Goal: Communication & Community: Answer question/provide support

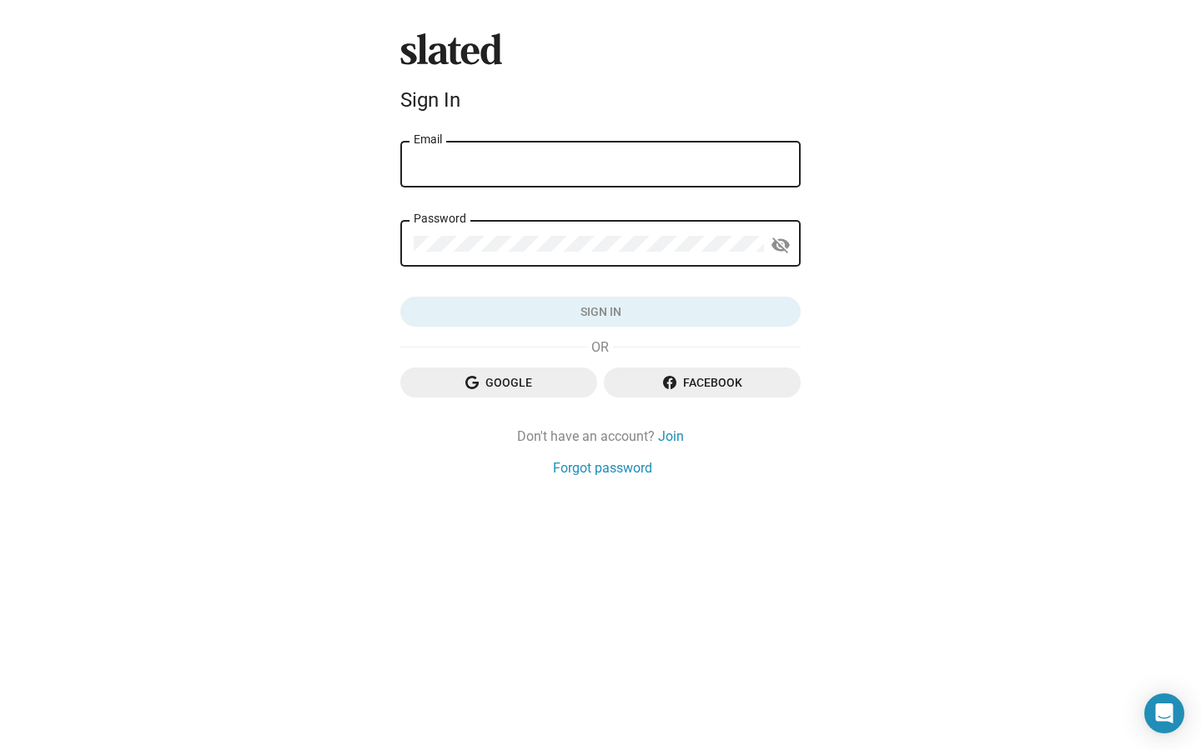
type input "hasoul.production@gmail.com"
click at [600, 312] on button "Sign in" at bounding box center [600, 312] width 400 height 30
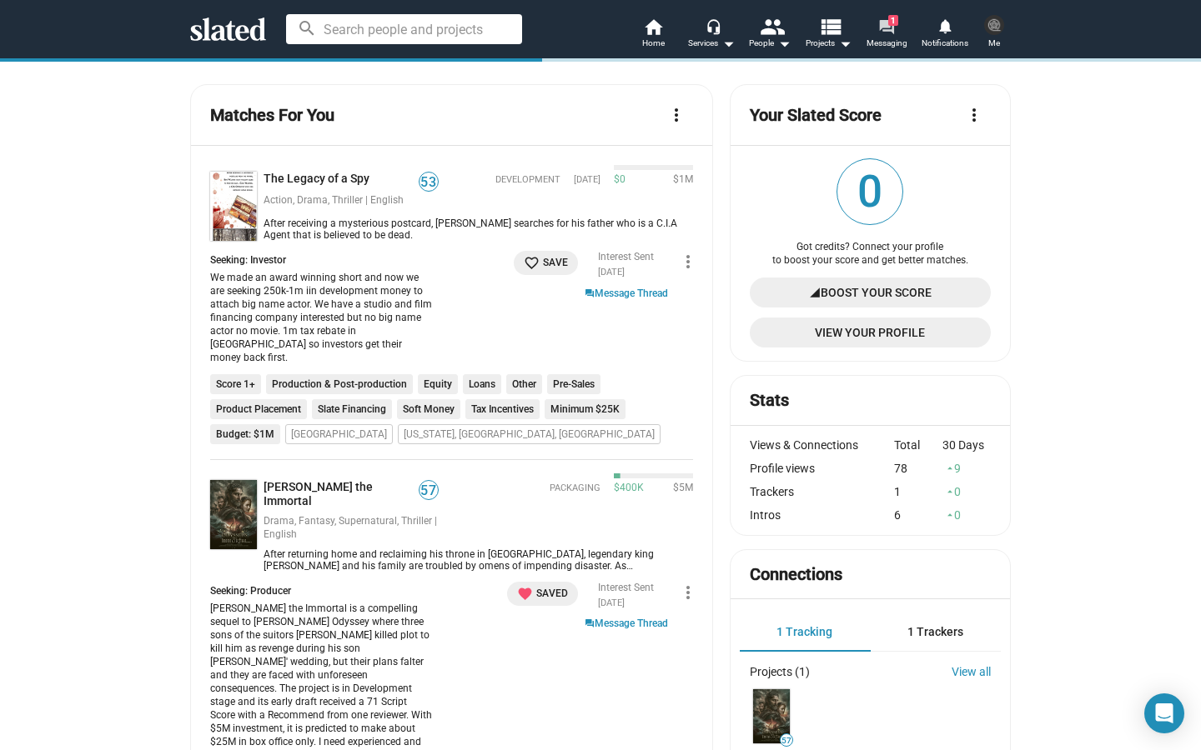
click at [881, 39] on span "Messaging" at bounding box center [886, 43] width 41 height 20
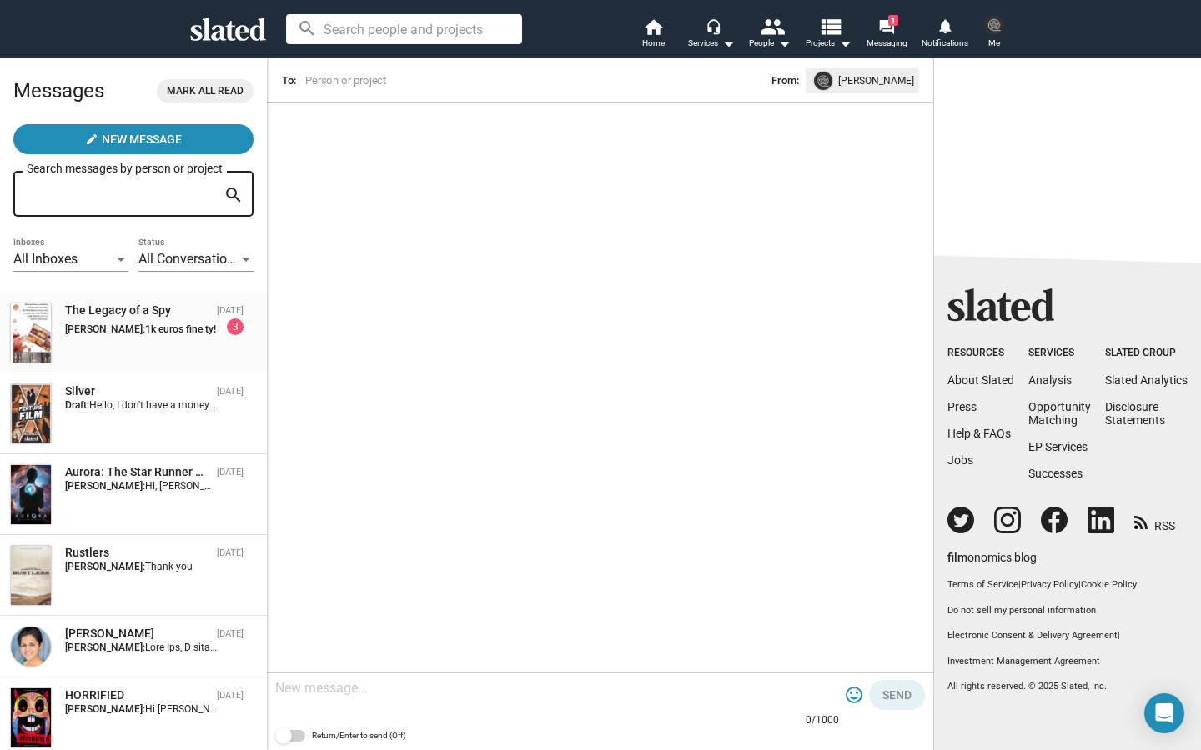
click at [154, 332] on span "1k euros fine ty!" at bounding box center [180, 330] width 71 height 12
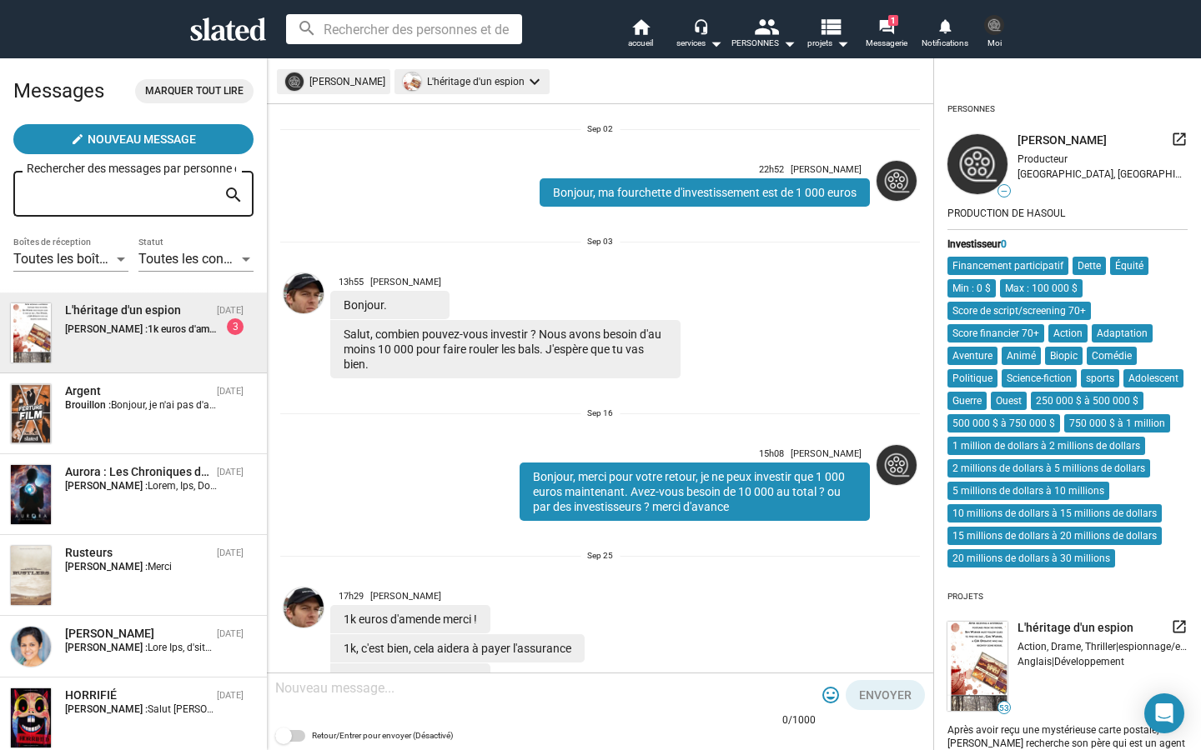
scroll to position [494, 0]
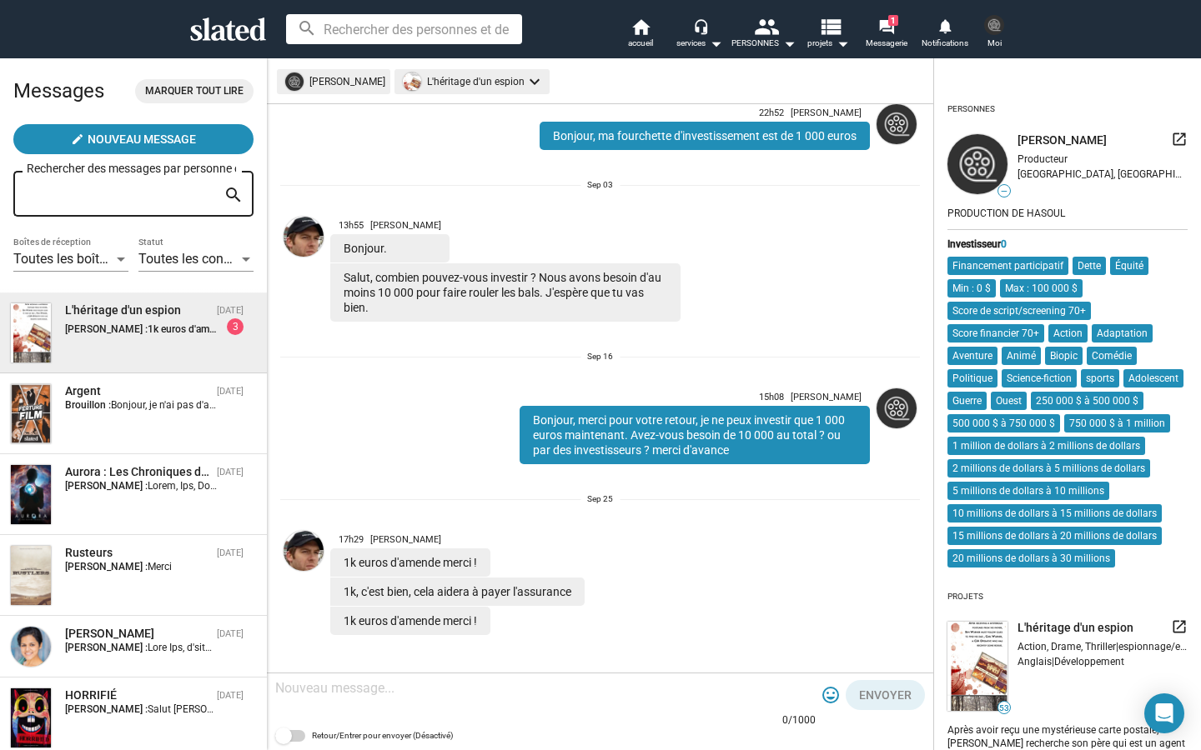
click at [397, 534] on span "[PERSON_NAME]" at bounding box center [405, 539] width 71 height 11
click at [399, 539] on span "[PERSON_NAME]" at bounding box center [405, 539] width 71 height 11
click at [302, 550] on img at bounding box center [304, 551] width 40 height 40
click at [98, 307] on div "L'héritage d'un espion" at bounding box center [137, 311] width 145 height 16
click at [524, 77] on mat-icon "keyboard_arrow_down" at bounding box center [534, 82] width 20 height 20
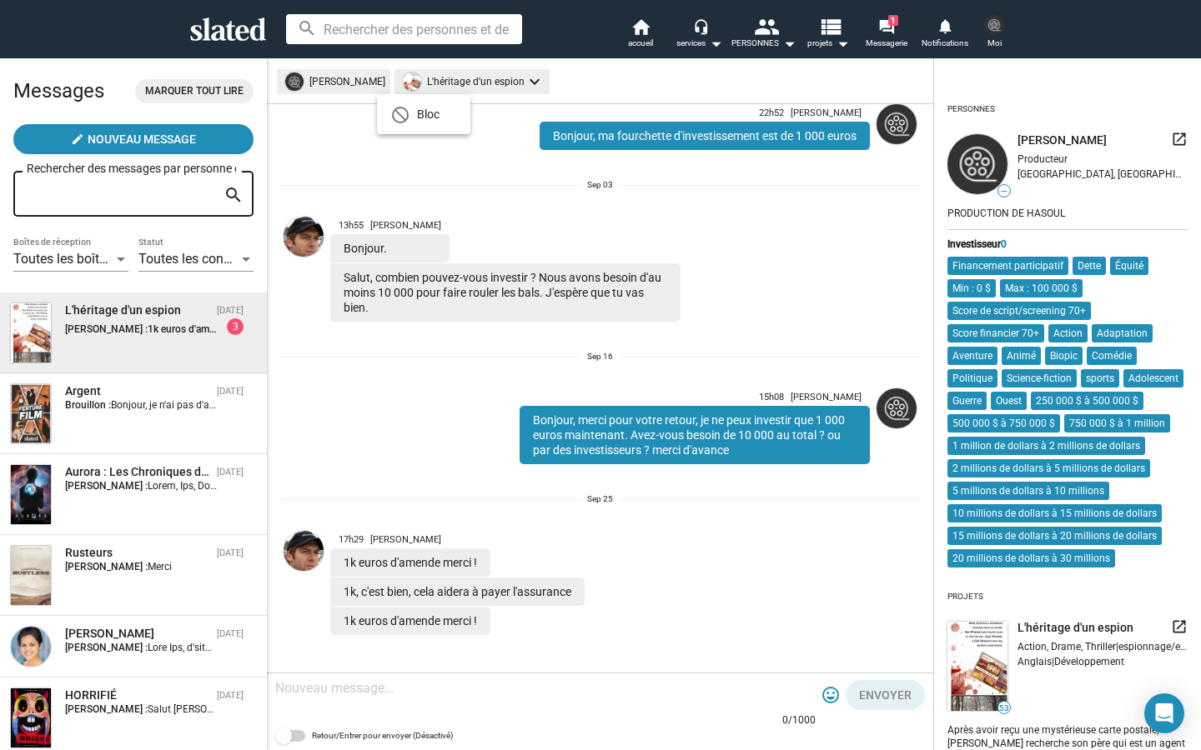
click at [435, 60] on div at bounding box center [600, 375] width 1201 height 750
click at [418, 82] on mat-chip "L'héritage d'un espion keyboard_arrow_down" at bounding box center [471, 81] width 155 height 25
click at [418, 82] on div at bounding box center [600, 375] width 1201 height 750
click at [87, 312] on div "L'héritage d'un espion" at bounding box center [137, 311] width 145 height 16
click at [102, 319] on div "L'héritage d'un espion" at bounding box center [137, 311] width 145 height 16
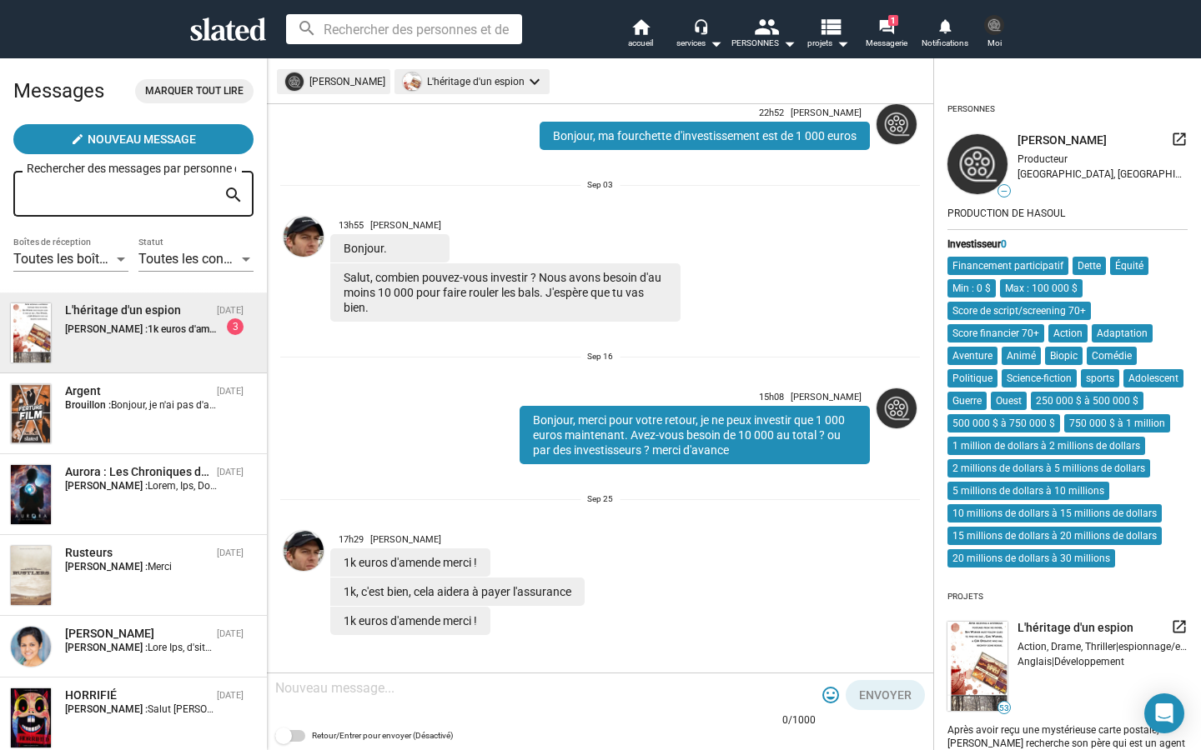
click at [102, 319] on div "L'héritage d'un espion" at bounding box center [137, 311] width 145 height 16
click at [637, 32] on mat-icon "home" at bounding box center [640, 27] width 20 height 20
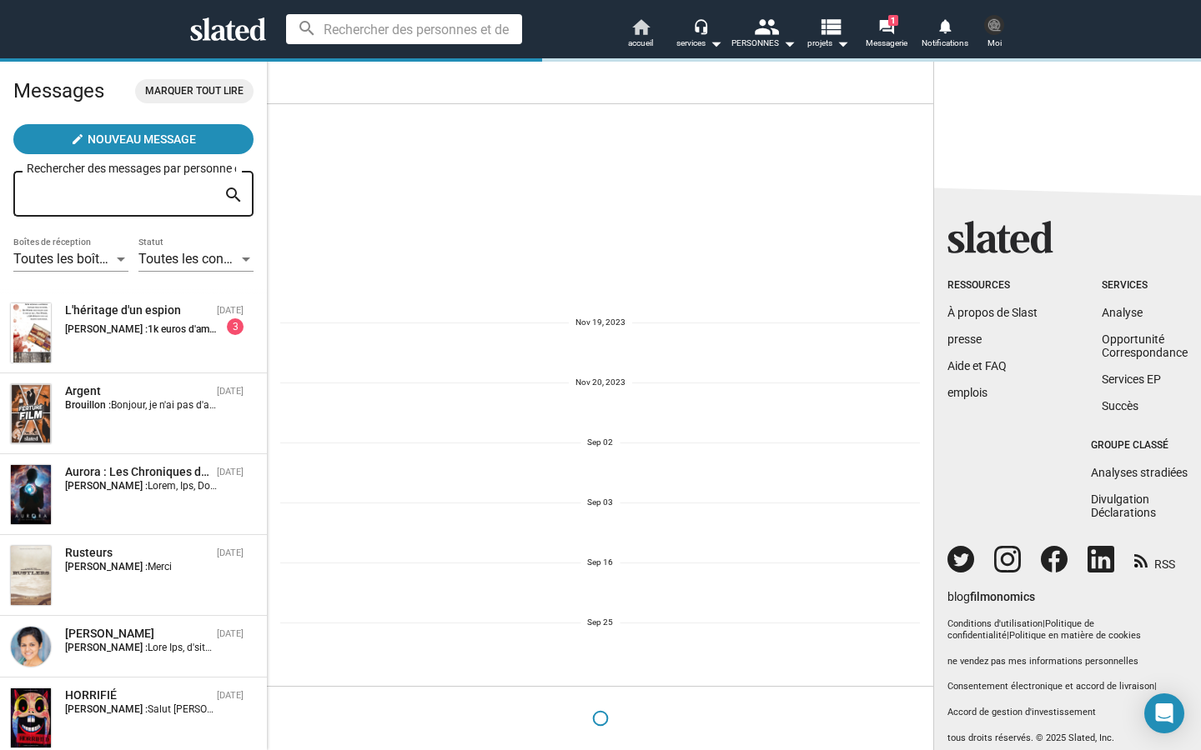
scroll to position [0, 0]
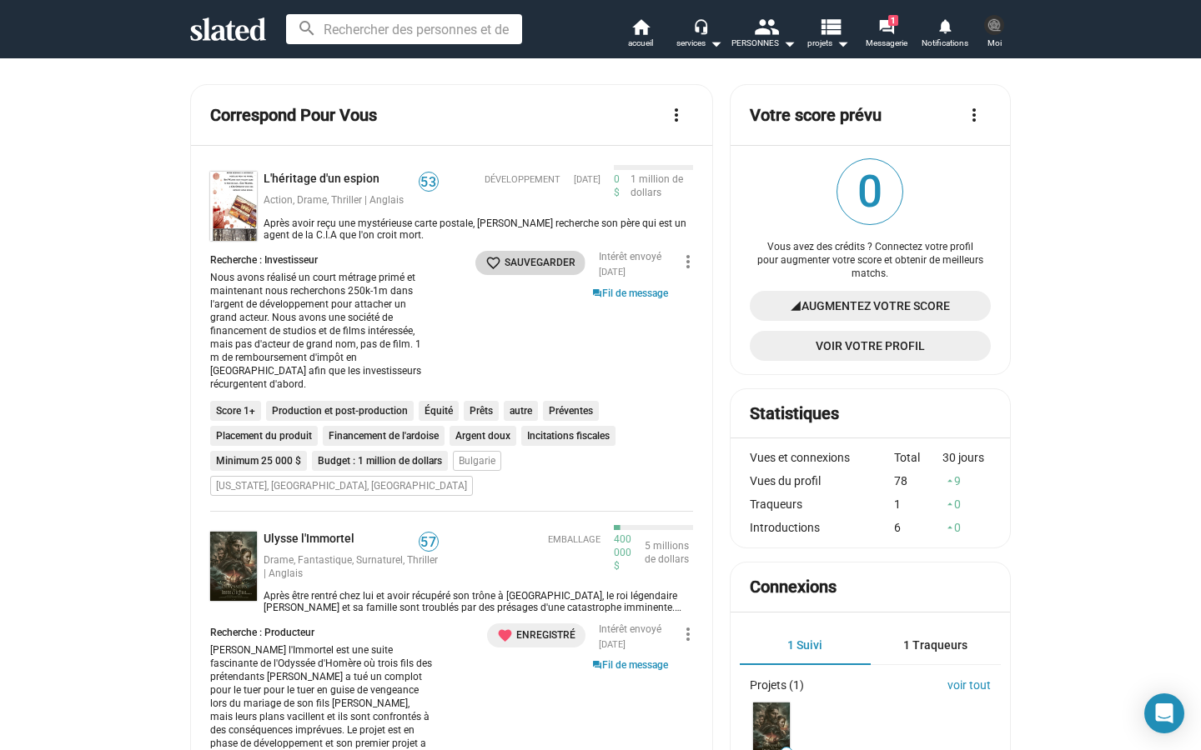
click at [489, 263] on mat-icon "favorite_border" at bounding box center [493, 263] width 16 height 16
click at [301, 178] on link "L'héritage d'un espion" at bounding box center [324, 180] width 123 height 16
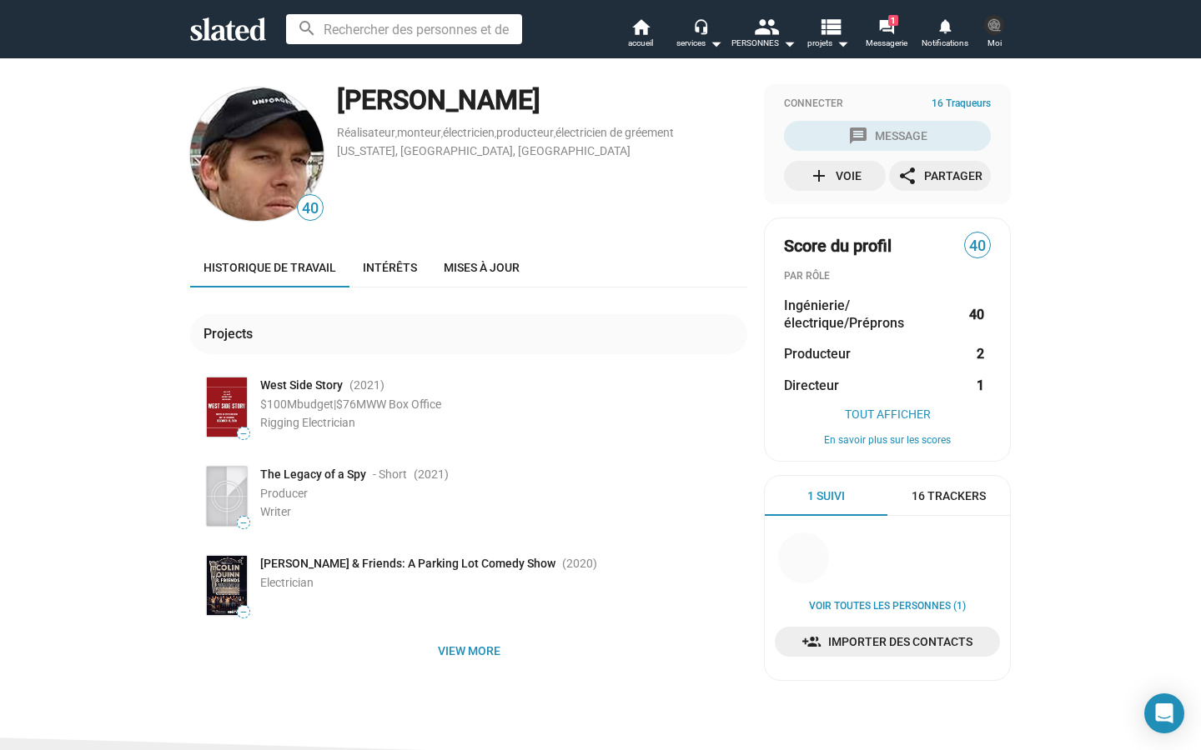
scroll to position [12, 0]
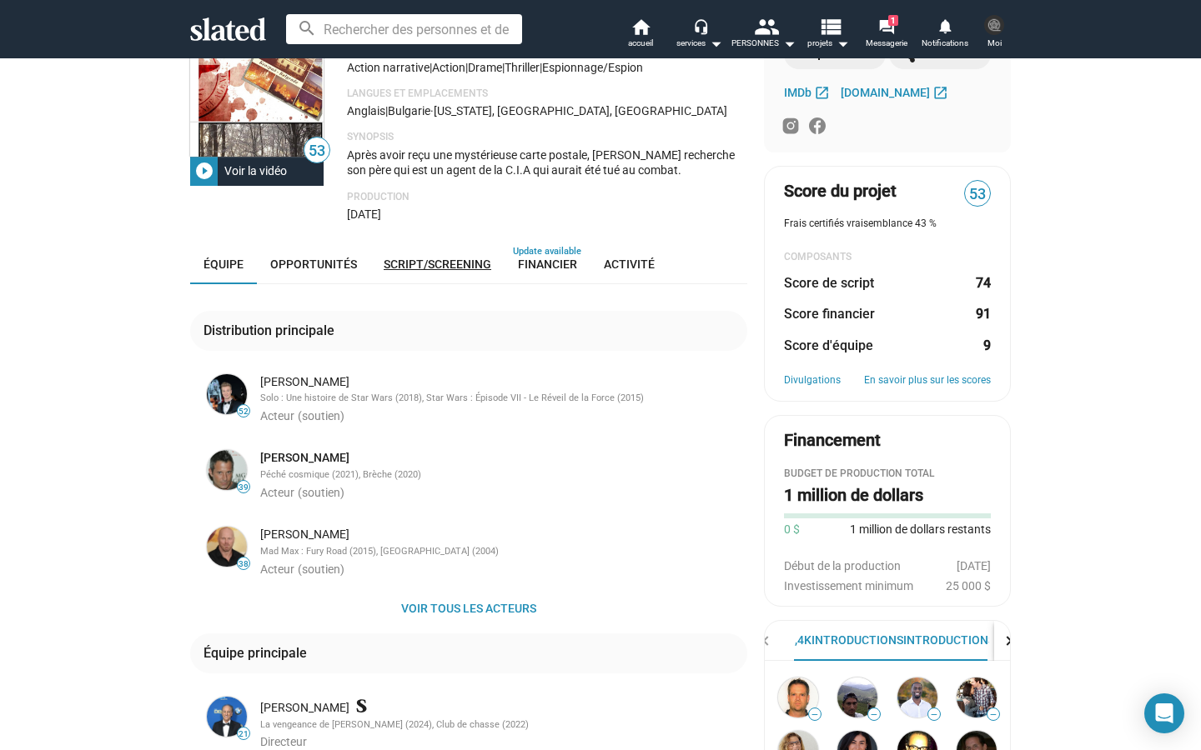
scroll to position [126, 0]
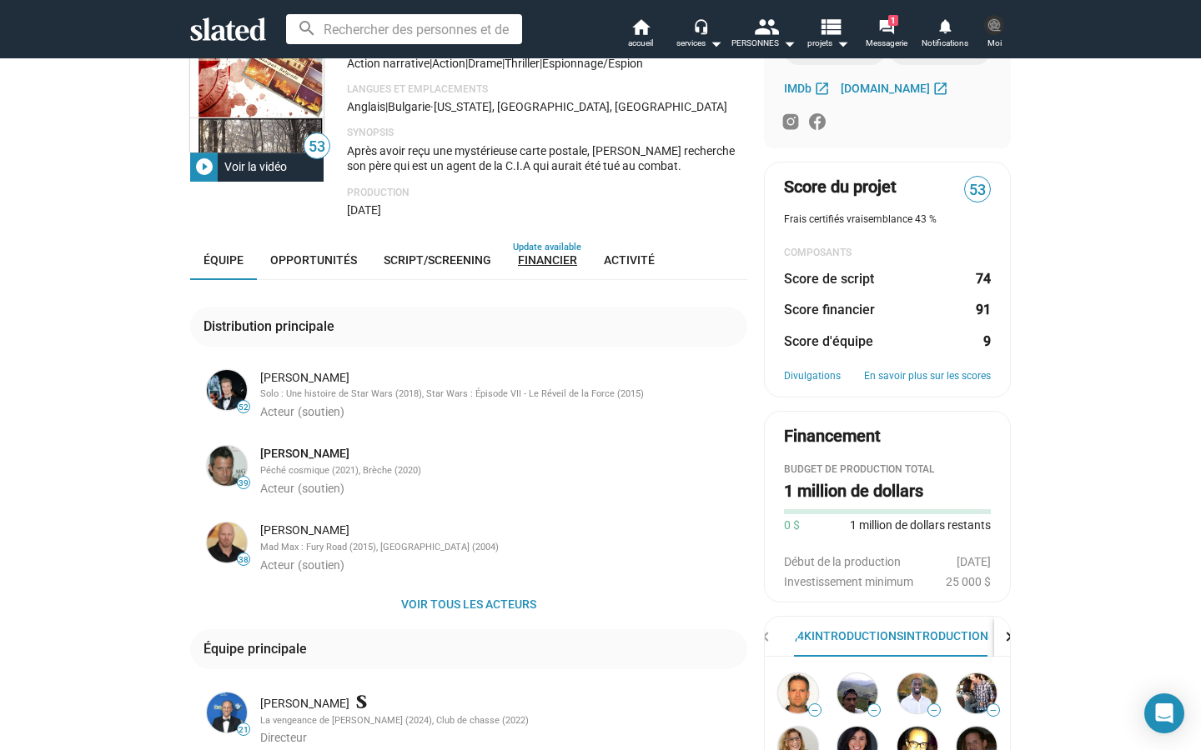
click at [529, 265] on link "Financier" at bounding box center [547, 260] width 86 height 40
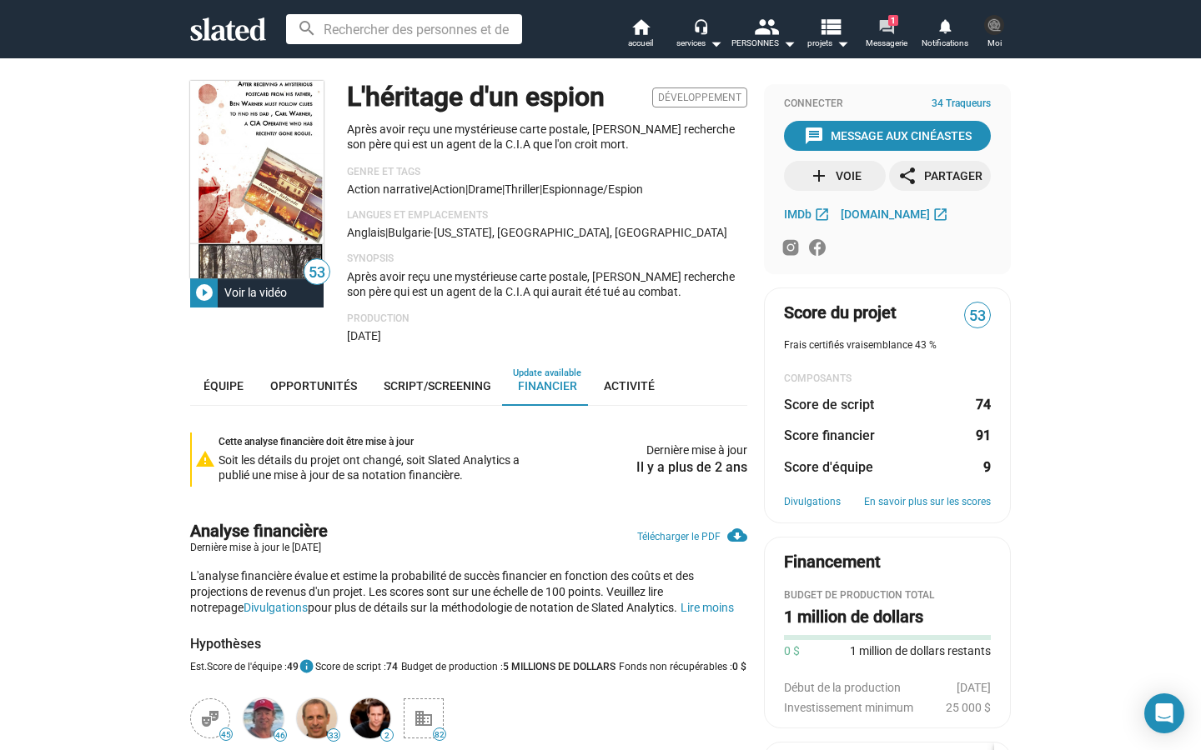
click at [894, 37] on span "Messagerie" at bounding box center [887, 43] width 42 height 20
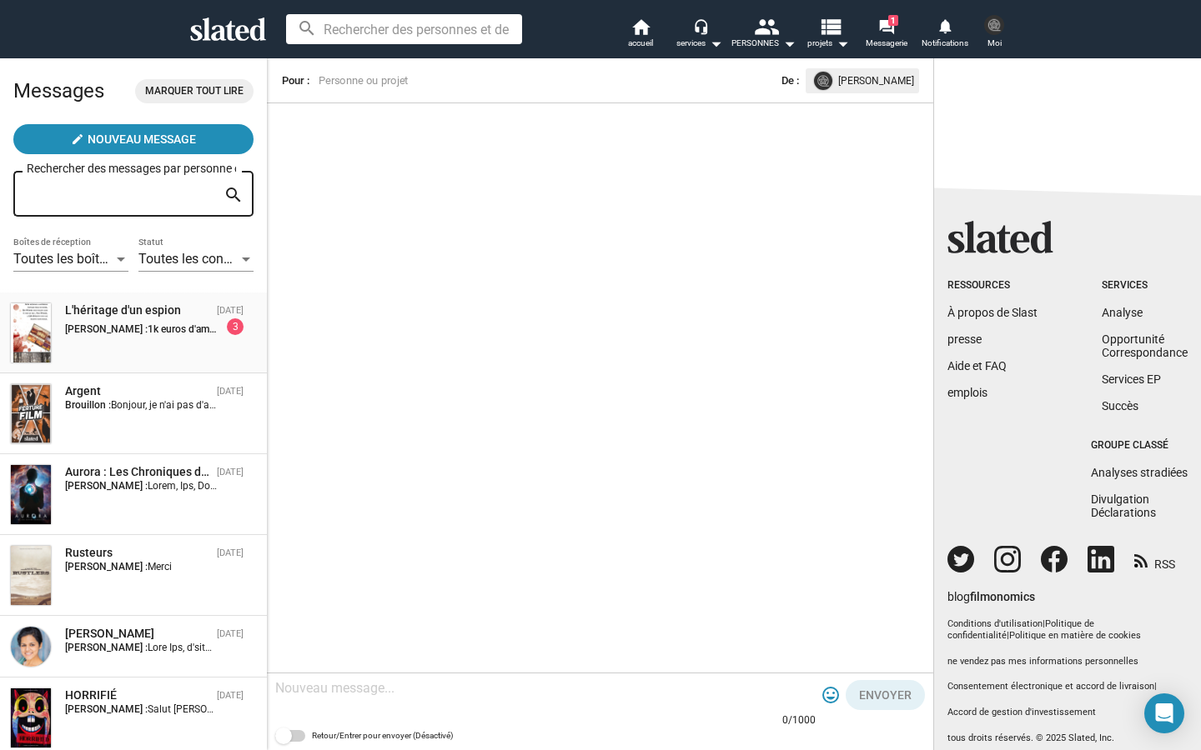
click at [182, 341] on div "L'héritage d'un espion [DATE] [PERSON_NAME] : 1k euros d'amende merci ! 3" at bounding box center [133, 333] width 247 height 61
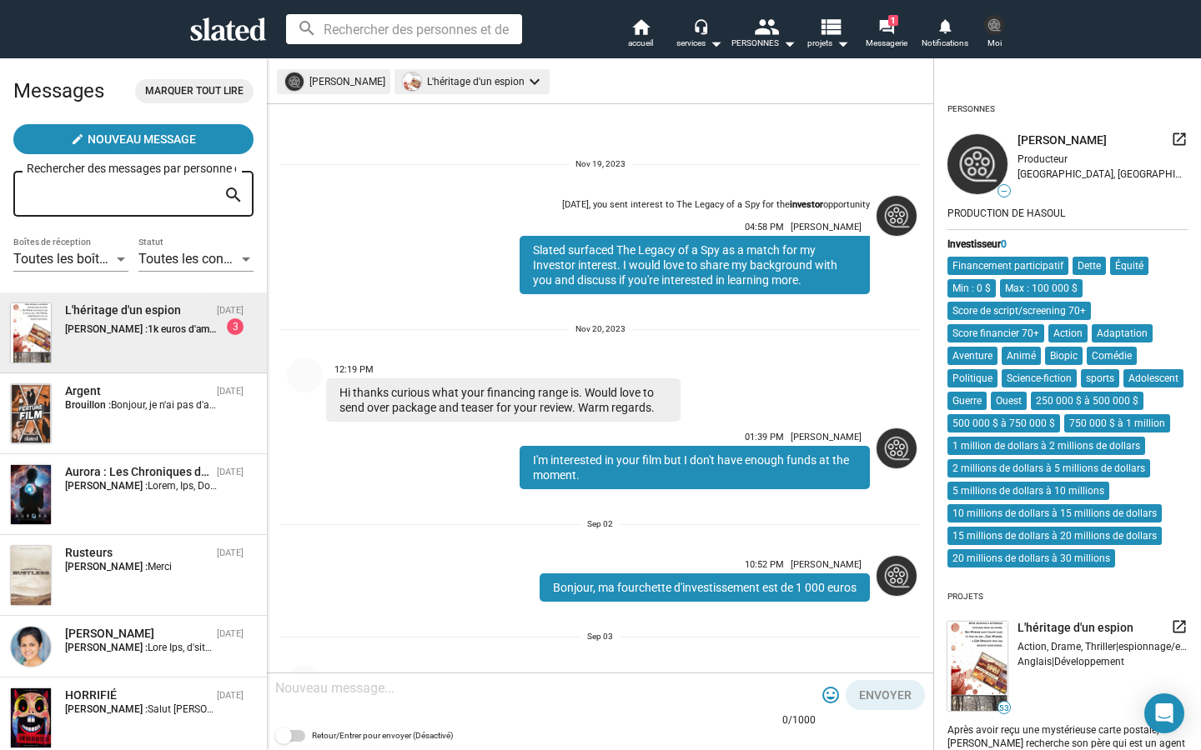
scroll to position [437, 0]
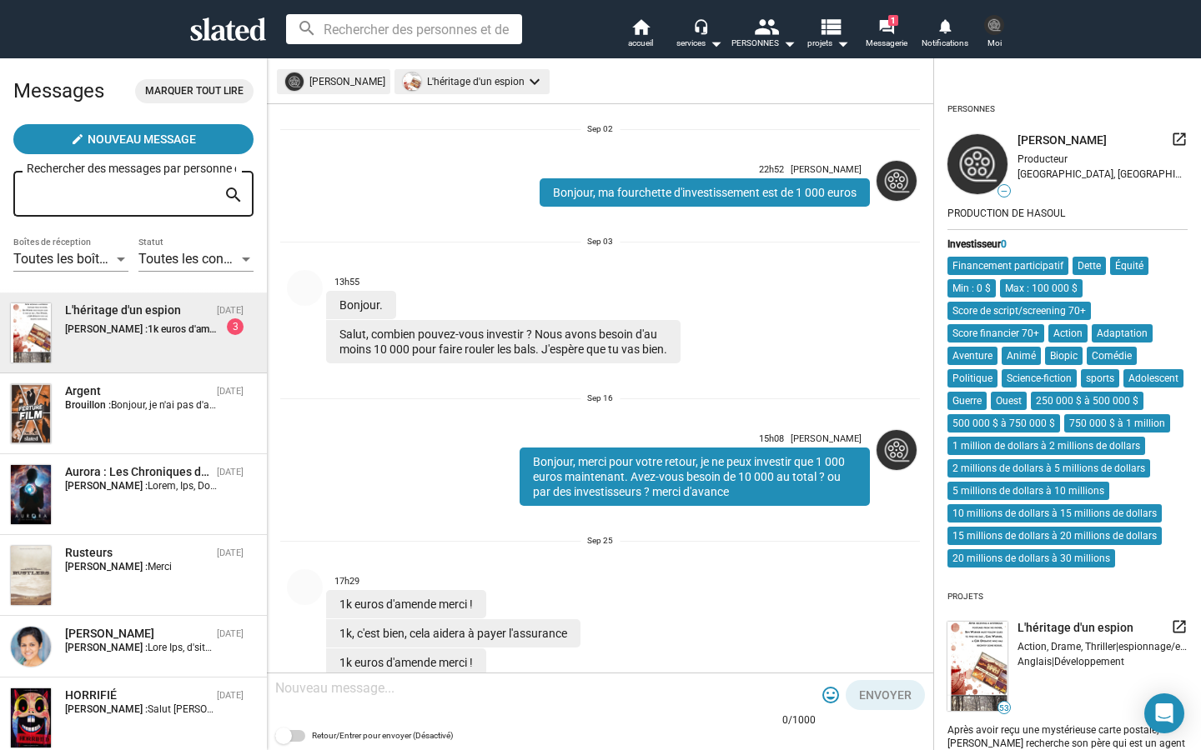
click at [512, 696] on textarea at bounding box center [545, 688] width 540 height 17
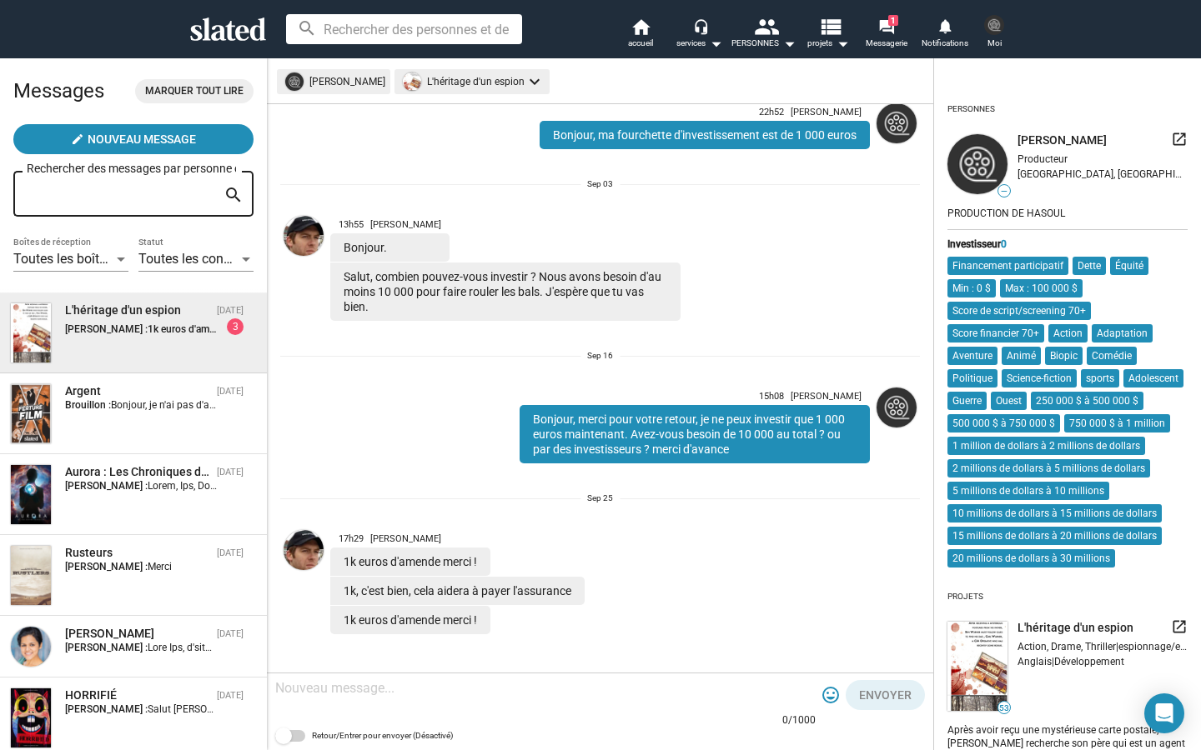
scroll to position [494, 0]
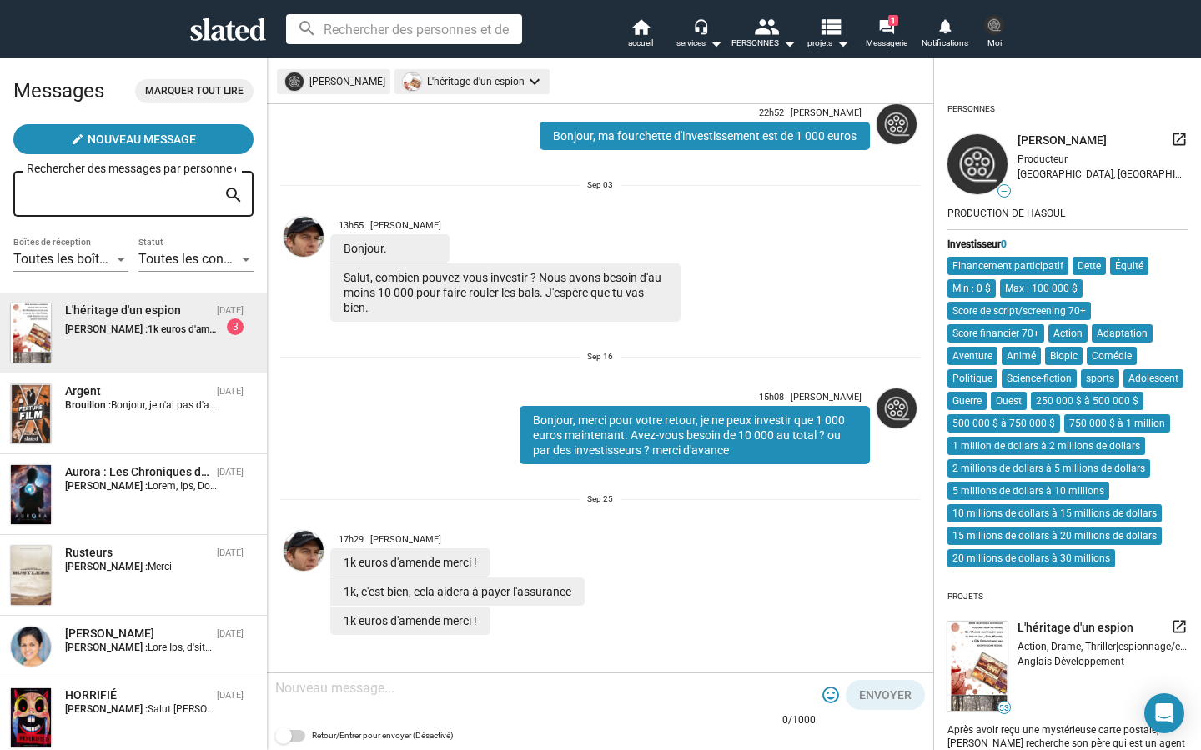
type textarea "P"
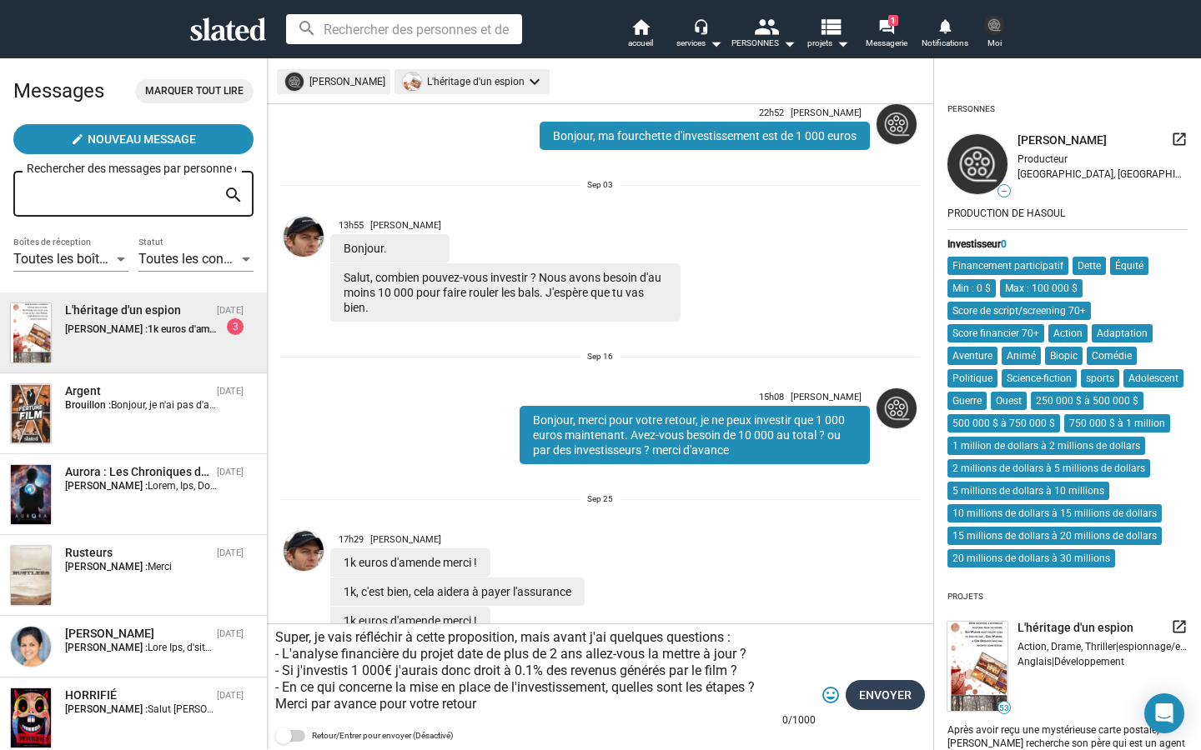
type textarea "Super, je vais réfléchir à cette proposition, mais avant j'ai quelques question…"
click at [888, 694] on span "ENVOYER" at bounding box center [885, 695] width 53 height 30
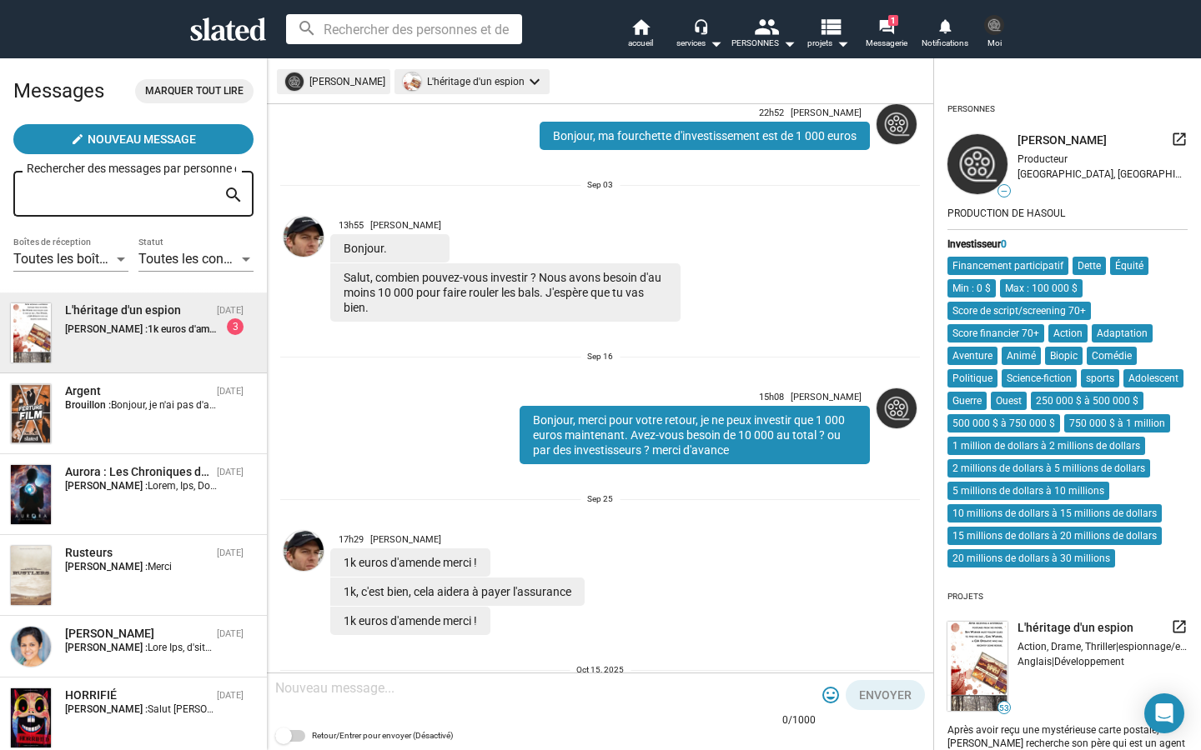
scroll to position [747, 0]
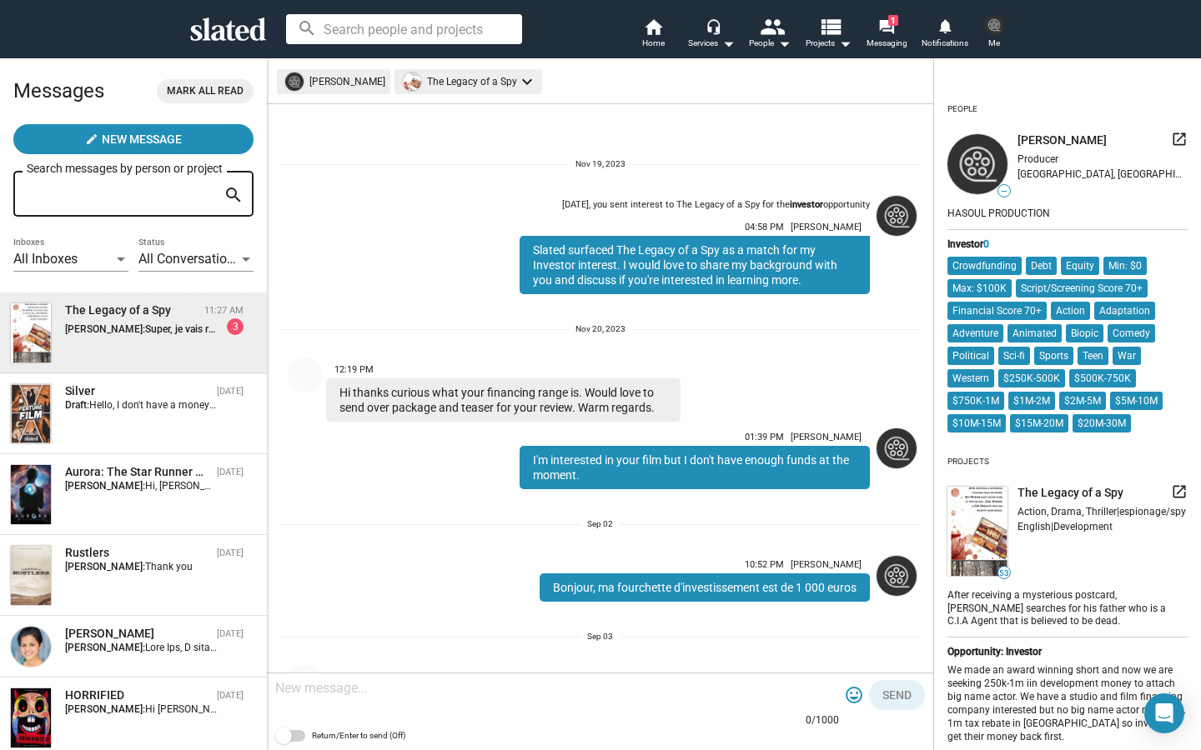
scroll to position [690, 0]
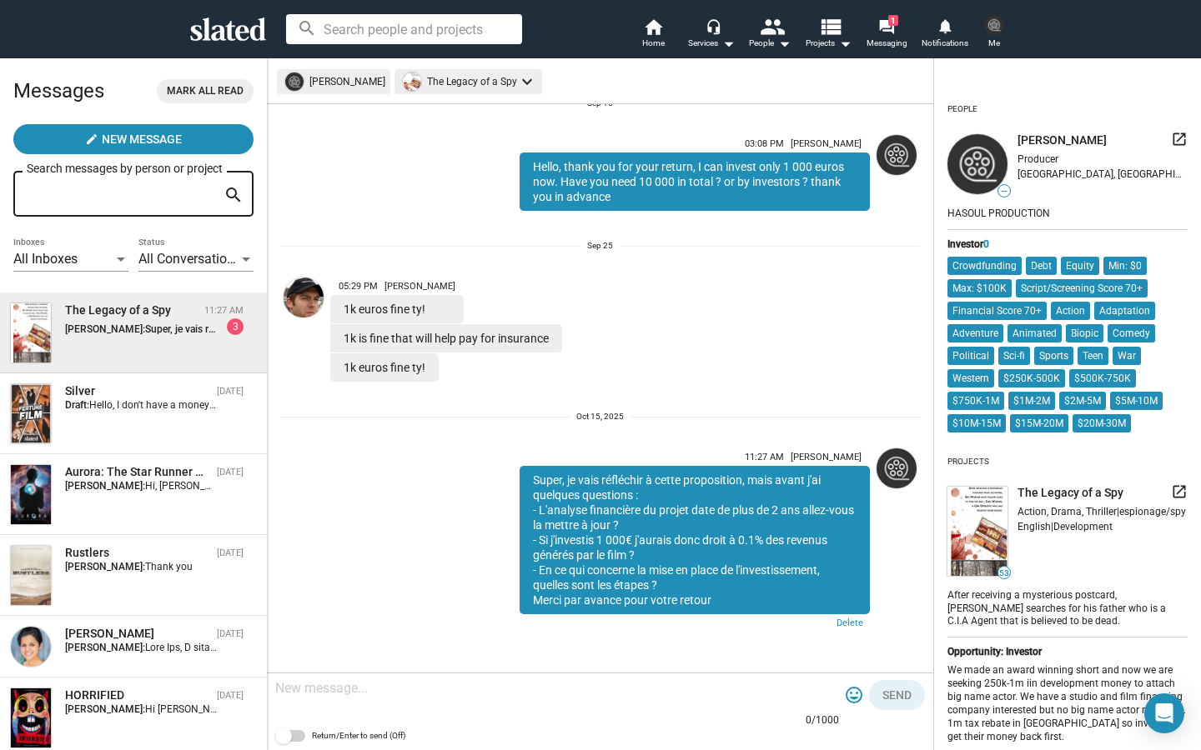
click at [437, 700] on div at bounding box center [557, 689] width 564 height 49
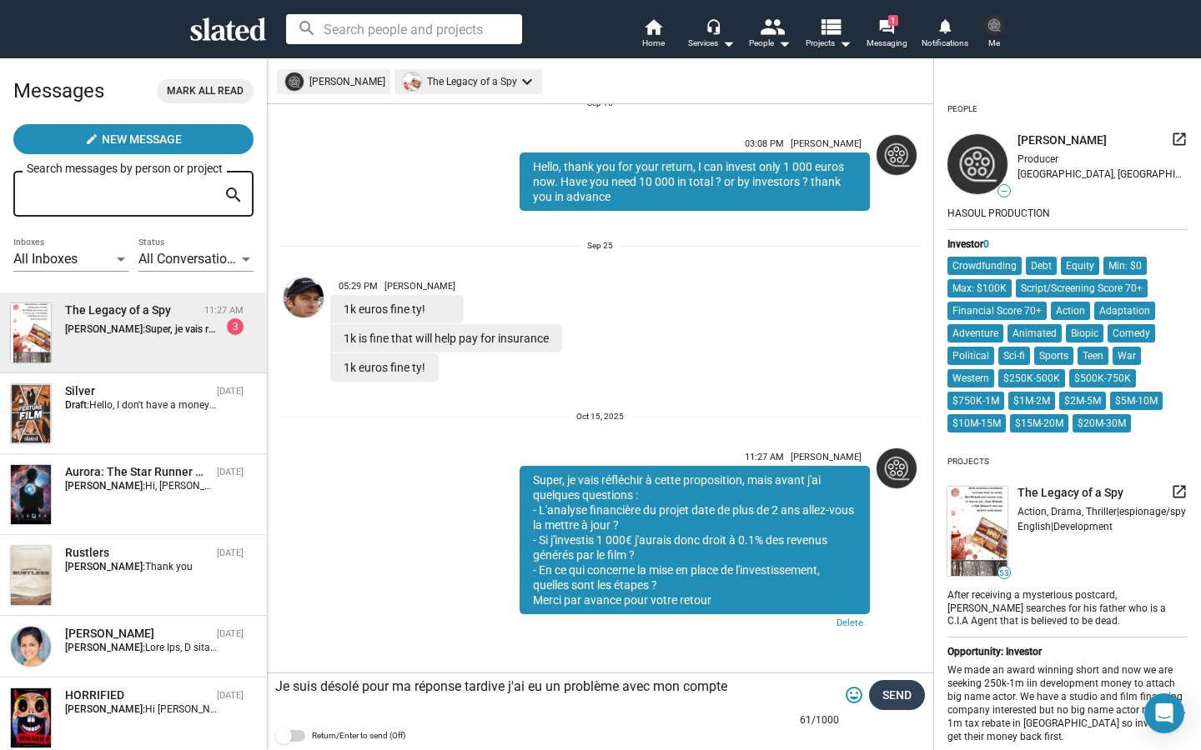
type textarea "Je suis désolé pour ma réponse tardive j'ai eu un problème avec mon compte"
click at [896, 707] on span "Send" at bounding box center [896, 695] width 29 height 30
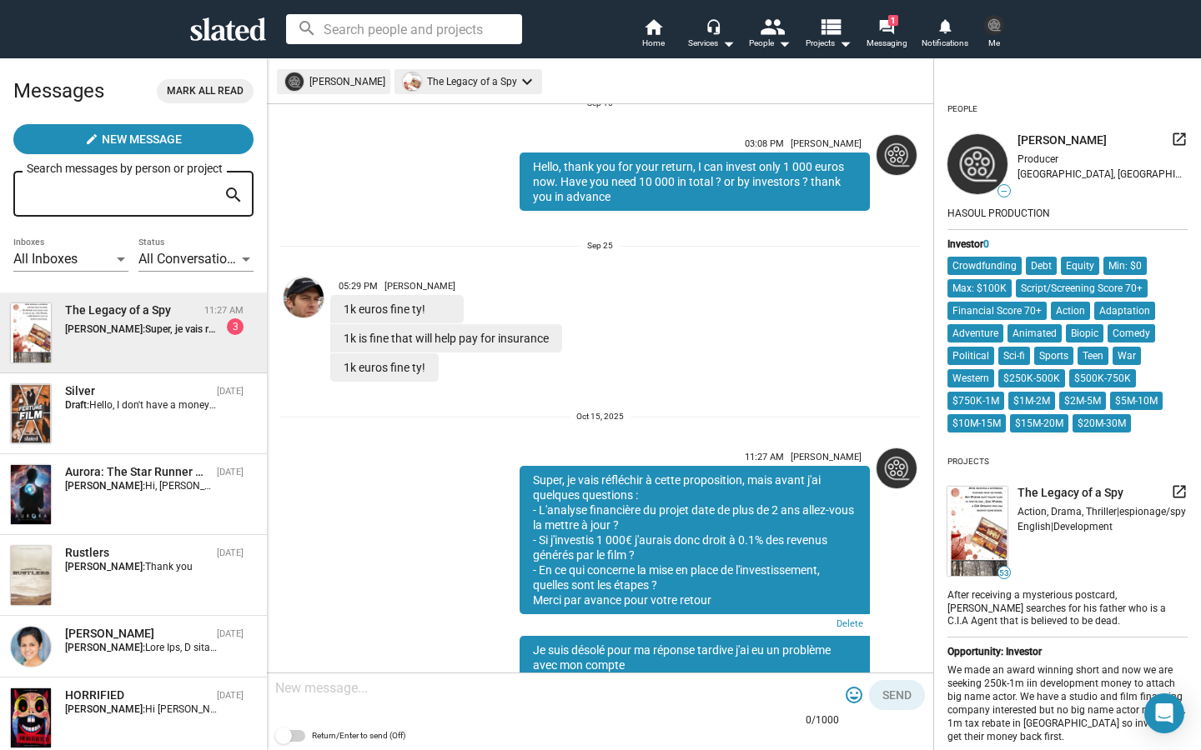
scroll to position [755, 0]
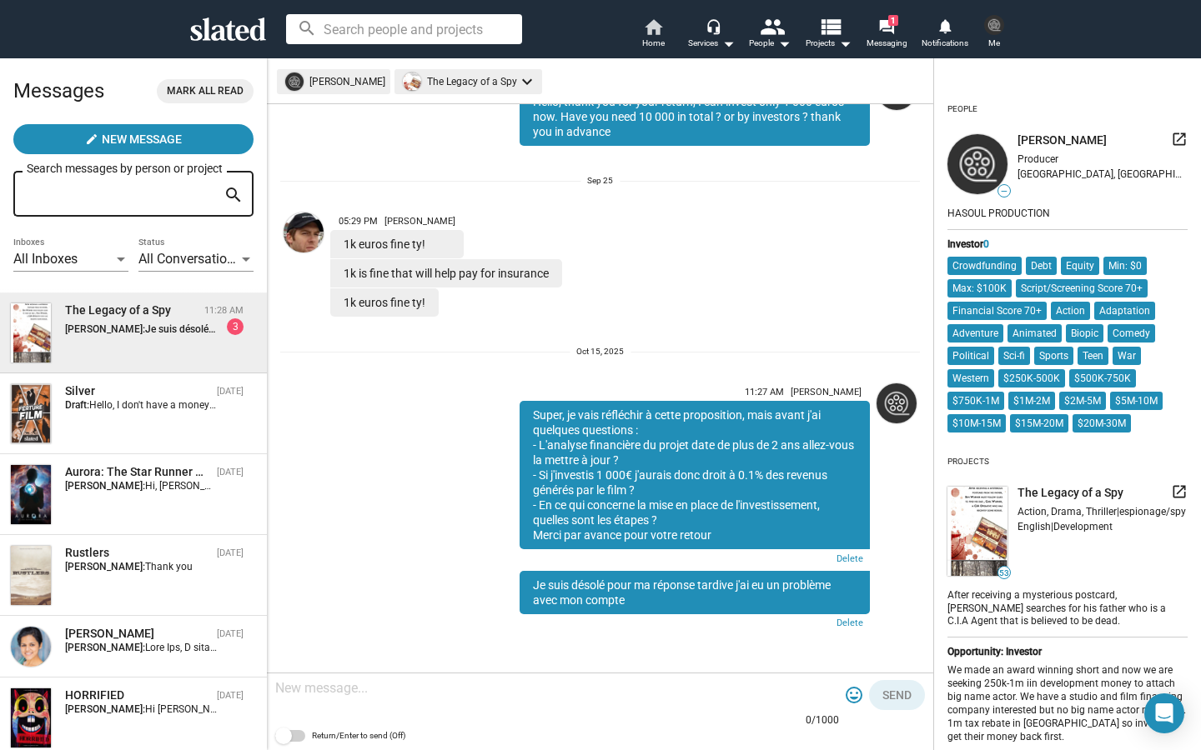
click at [655, 33] on mat-icon "home" at bounding box center [653, 27] width 20 height 20
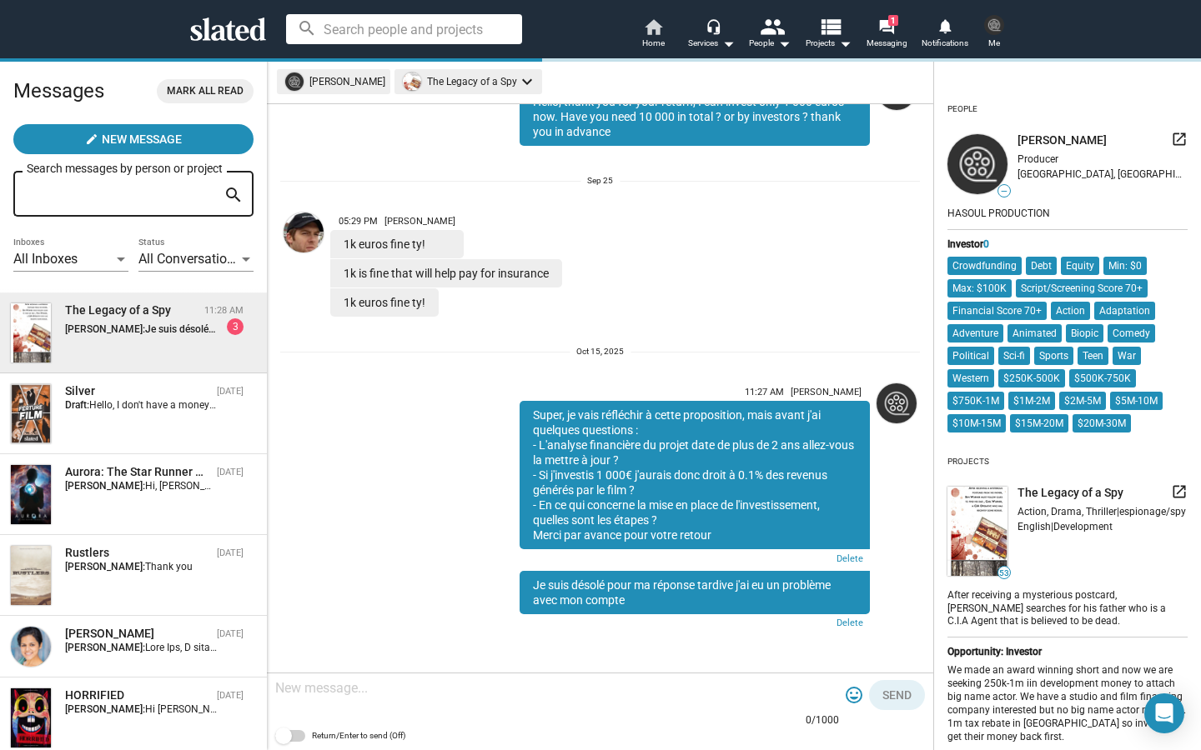
scroll to position [0, 0]
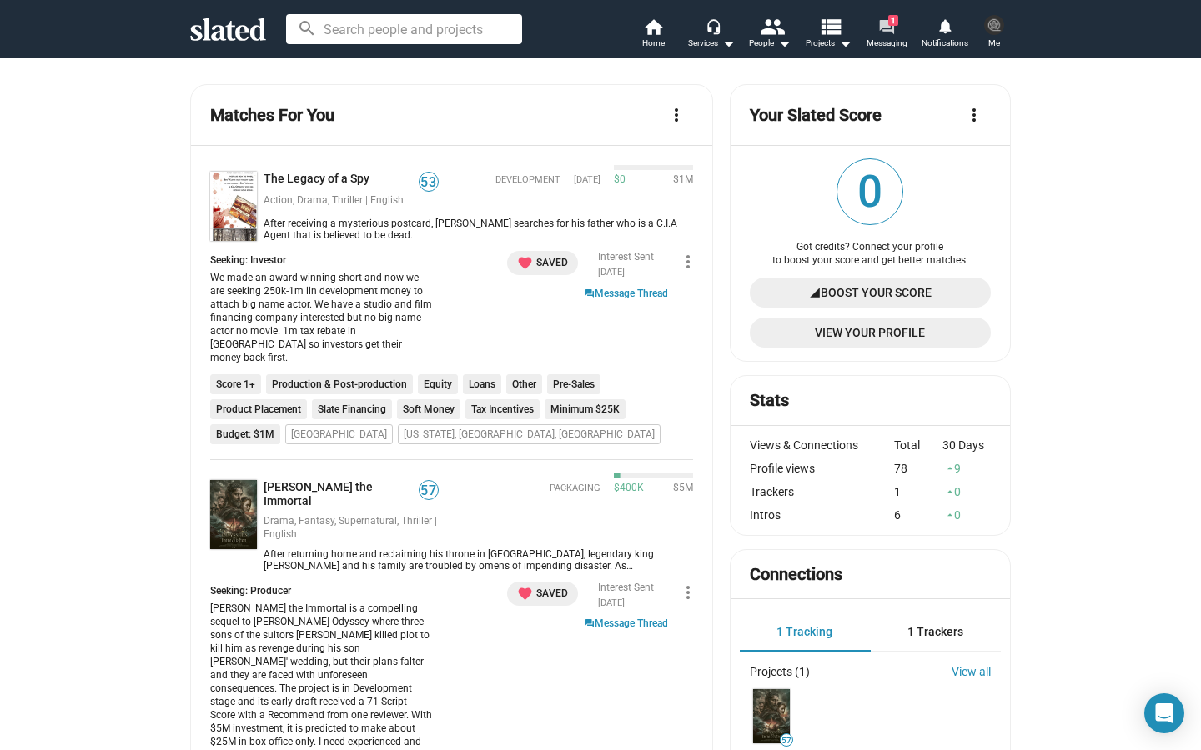
click at [894, 29] on mat-icon "forum" at bounding box center [886, 26] width 16 height 16
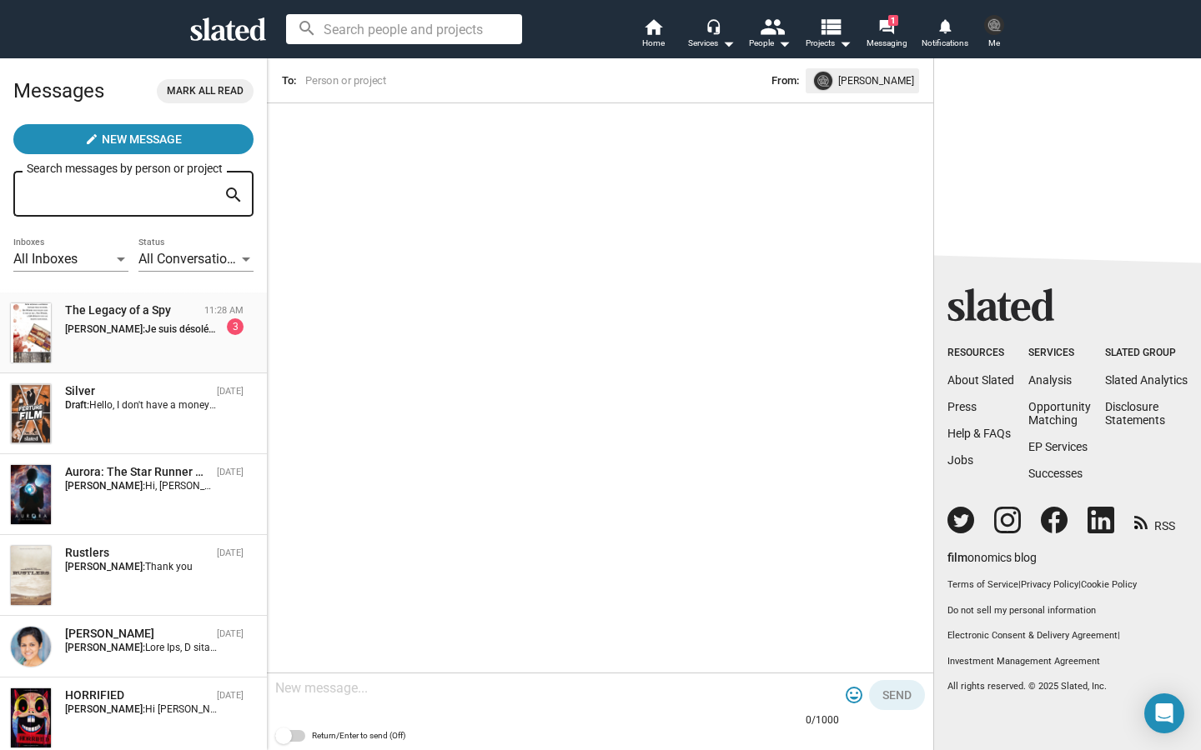
click at [143, 359] on div "The Legacy of a Spy 11:28 AM Tom Davidou: Je suis désolé pour ma réponse tardiv…" at bounding box center [133, 333] width 247 height 61
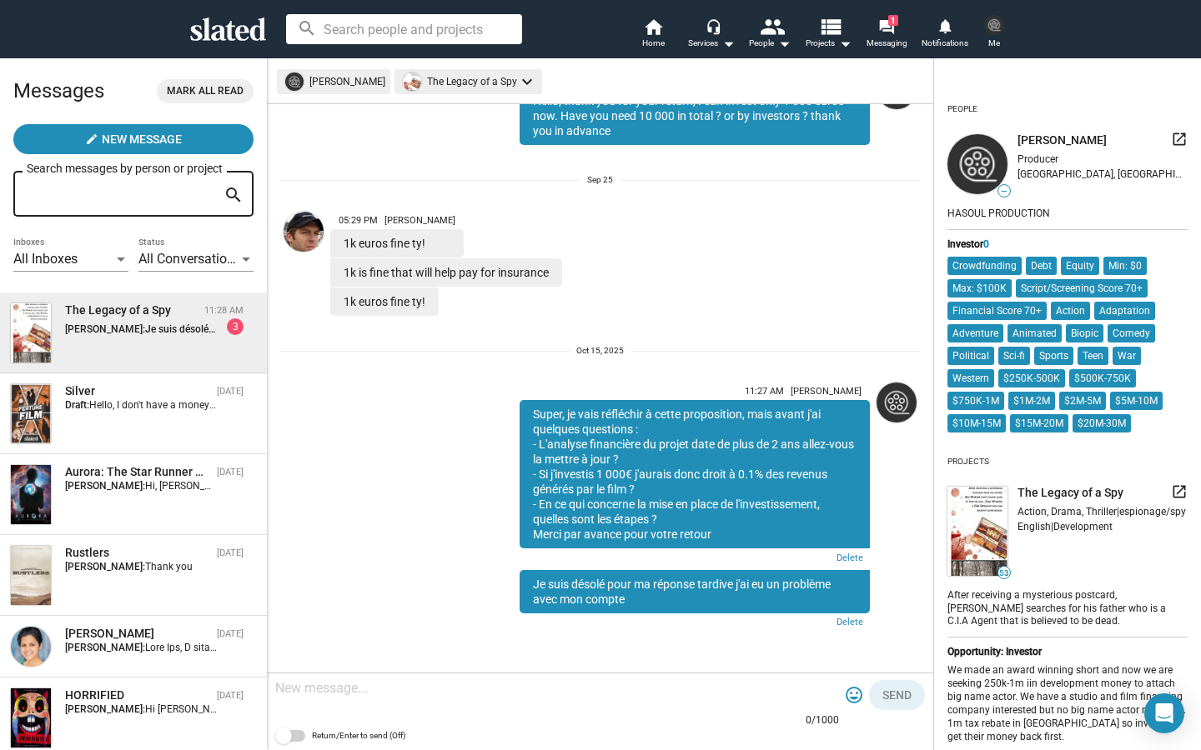
scroll to position [755, 0]
